Goal: Task Accomplishment & Management: Manage account settings

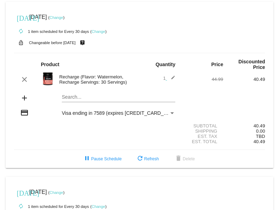
click at [102, 30] on link "Change" at bounding box center [99, 31] width 14 height 4
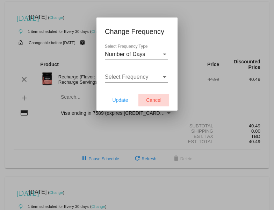
click at [154, 96] on button "Cancel" at bounding box center [153, 100] width 31 height 13
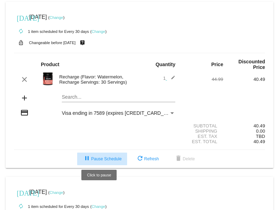
click at [96, 156] on span "pause Pause Schedule" at bounding box center [102, 158] width 39 height 5
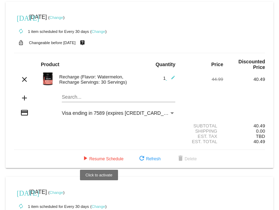
click at [96, 156] on span "play_arrow Resume Schedule" at bounding box center [102, 158] width 43 height 5
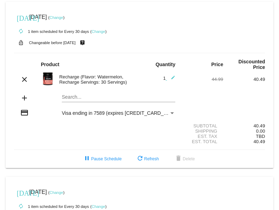
click at [63, 19] on link "Change" at bounding box center [57, 17] width 14 height 4
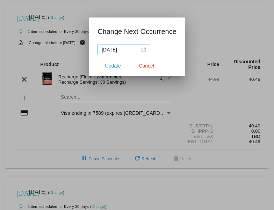
click at [144, 50] on div "[DATE]" at bounding box center [124, 50] width 44 height 8
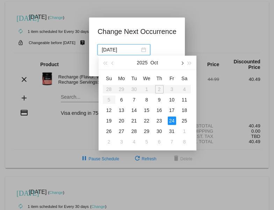
click at [181, 64] on span "button" at bounding box center [181, 63] width 3 height 3
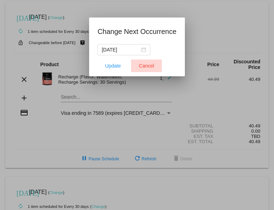
click at [142, 63] on span "Cancel" at bounding box center [146, 66] width 15 height 6
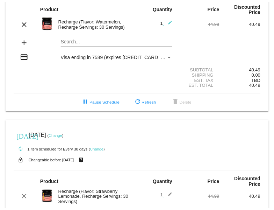
scroll to position [135, 0]
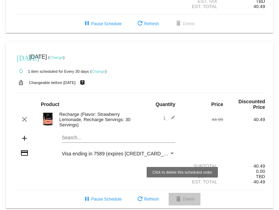
click at [181, 196] on span "delete Delete" at bounding box center [184, 198] width 21 height 5
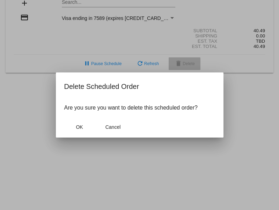
scroll to position [141, 0]
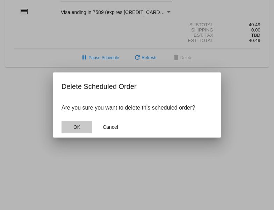
click at [77, 127] on span "OK" at bounding box center [76, 127] width 7 height 6
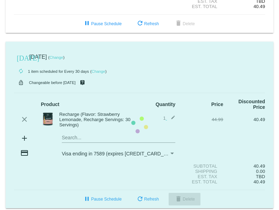
scroll to position [0, 0]
